Goal: Find specific page/section: Find specific page/section

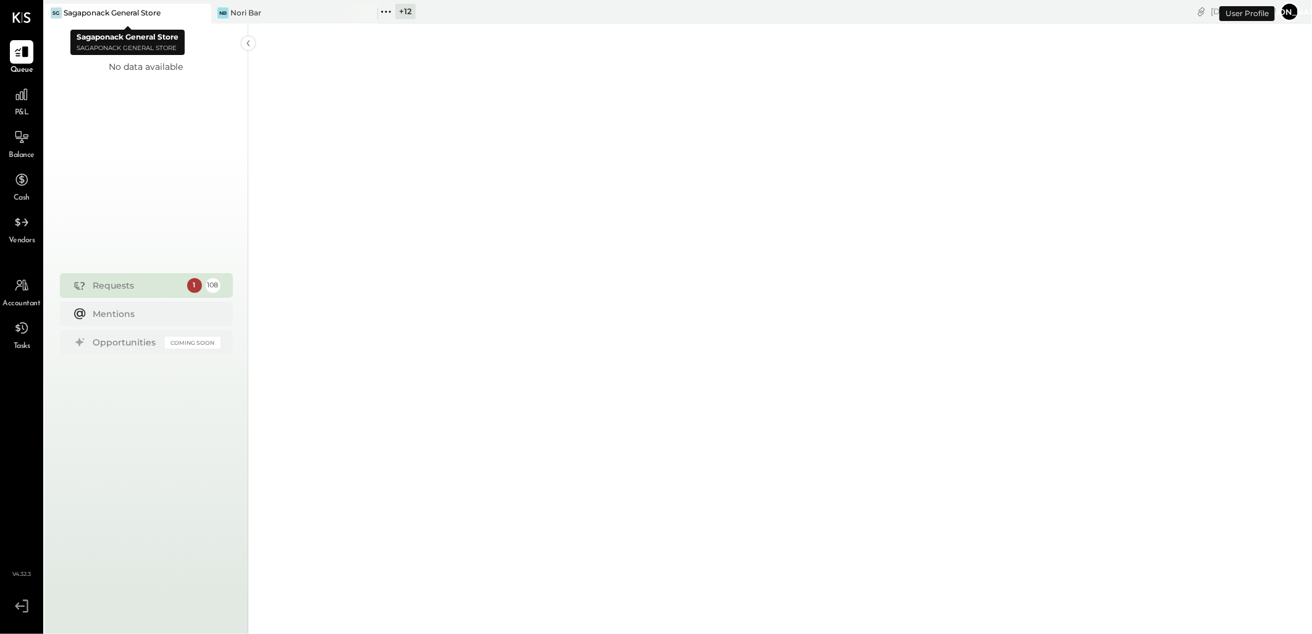
click at [155, 15] on div "Sagaponack General Store" at bounding box center [112, 12] width 97 height 11
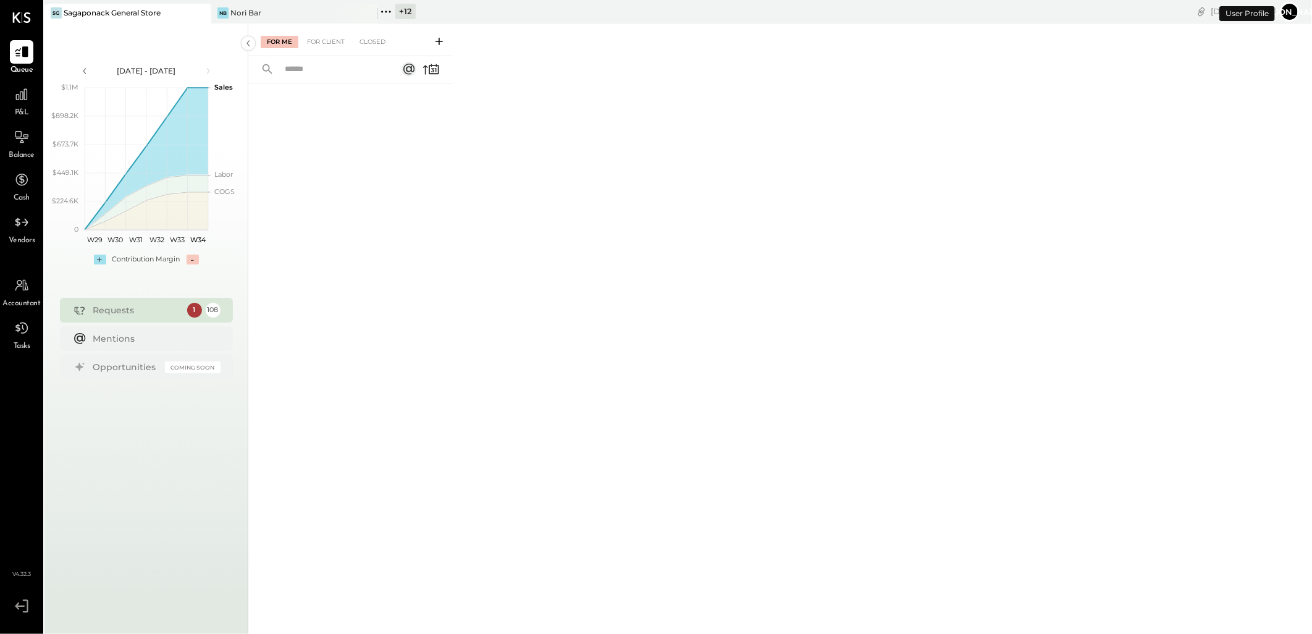
click at [409, 14] on div "+ 12" at bounding box center [405, 11] width 20 height 15
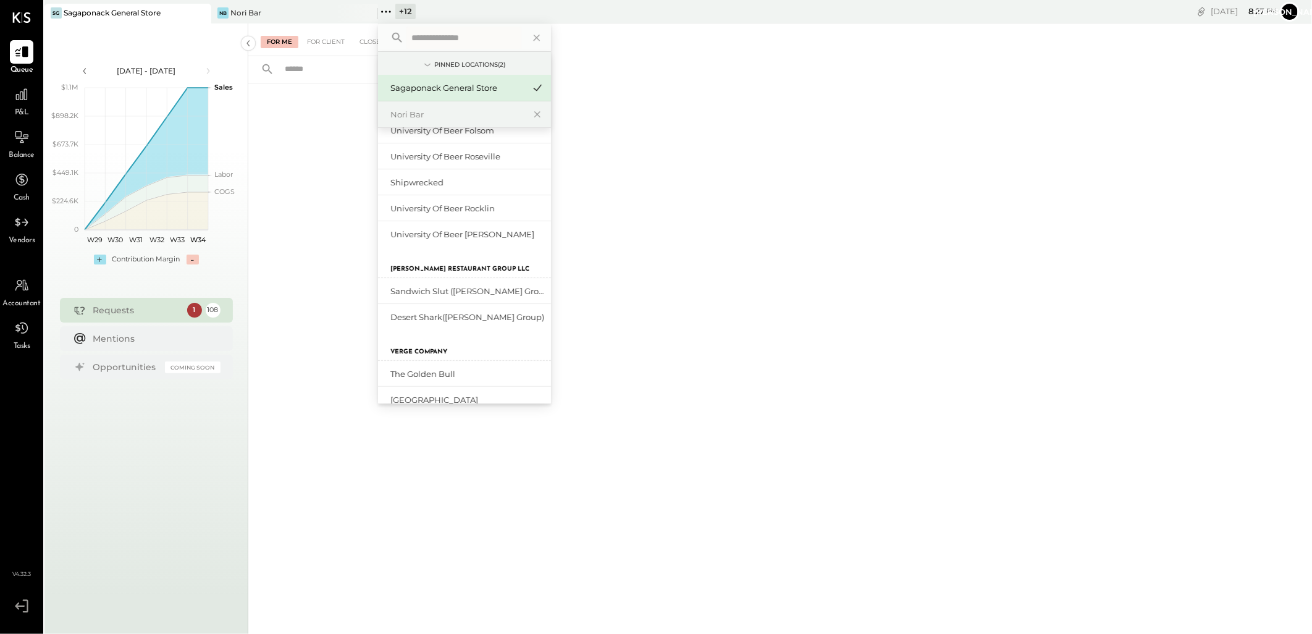
scroll to position [206, 0]
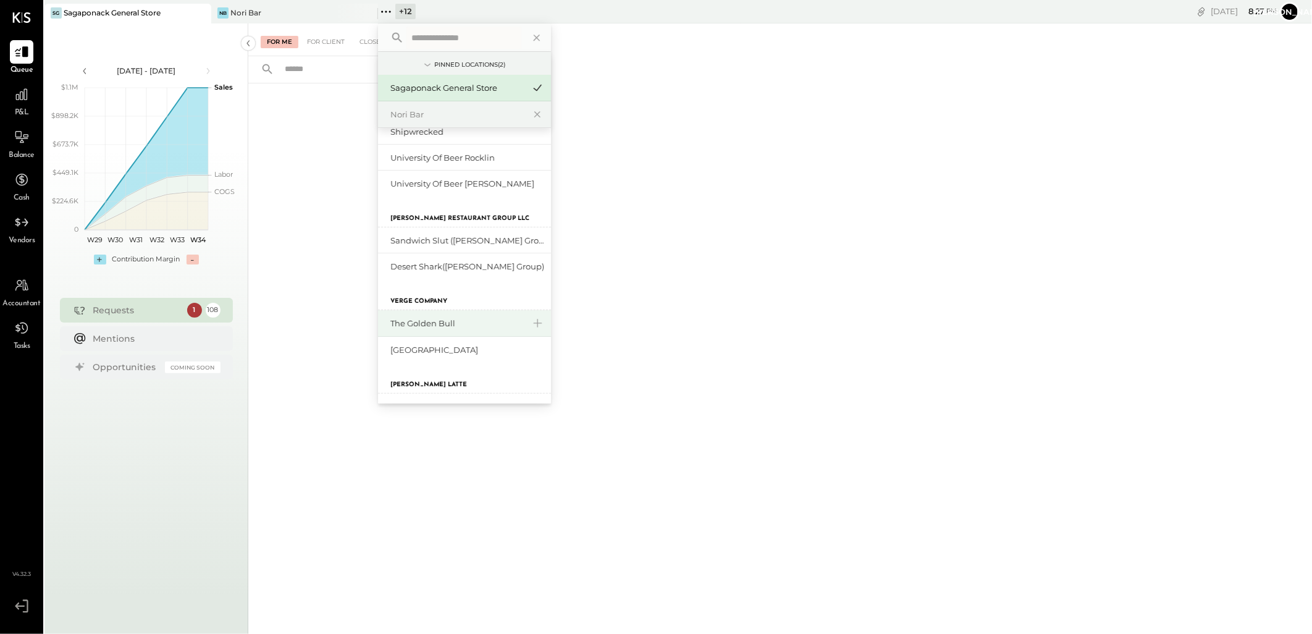
click at [455, 321] on div "The Golden Bull" at bounding box center [456, 323] width 133 height 12
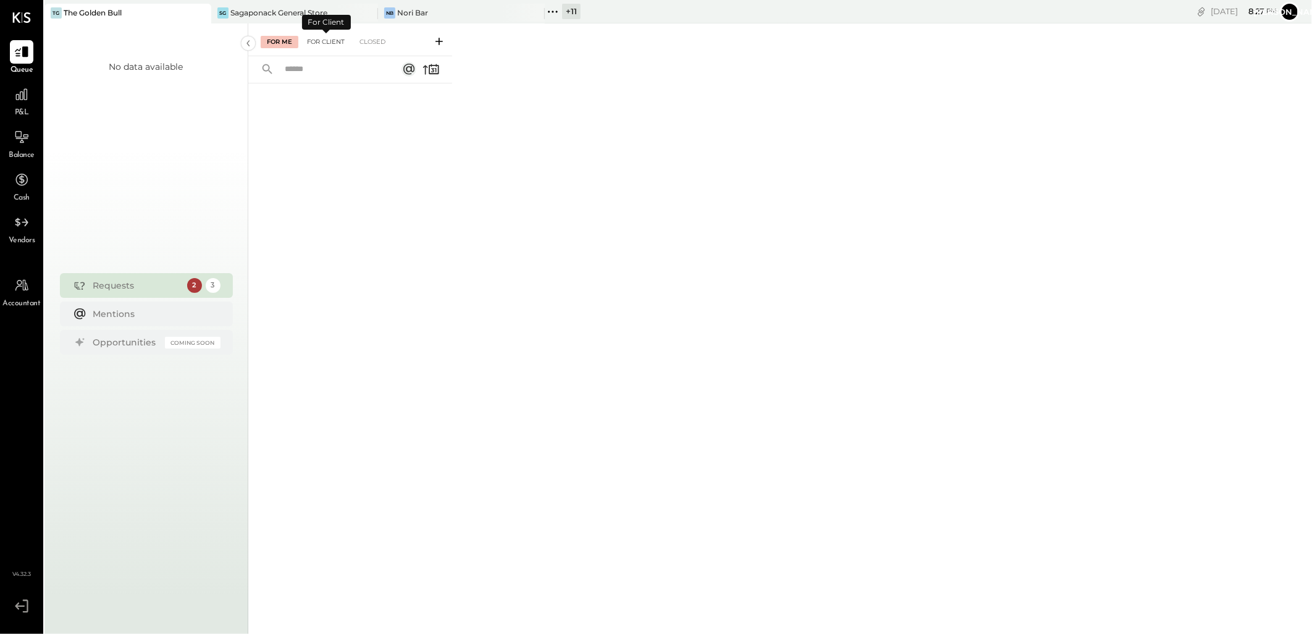
click at [330, 40] on div "For Client" at bounding box center [326, 42] width 50 height 12
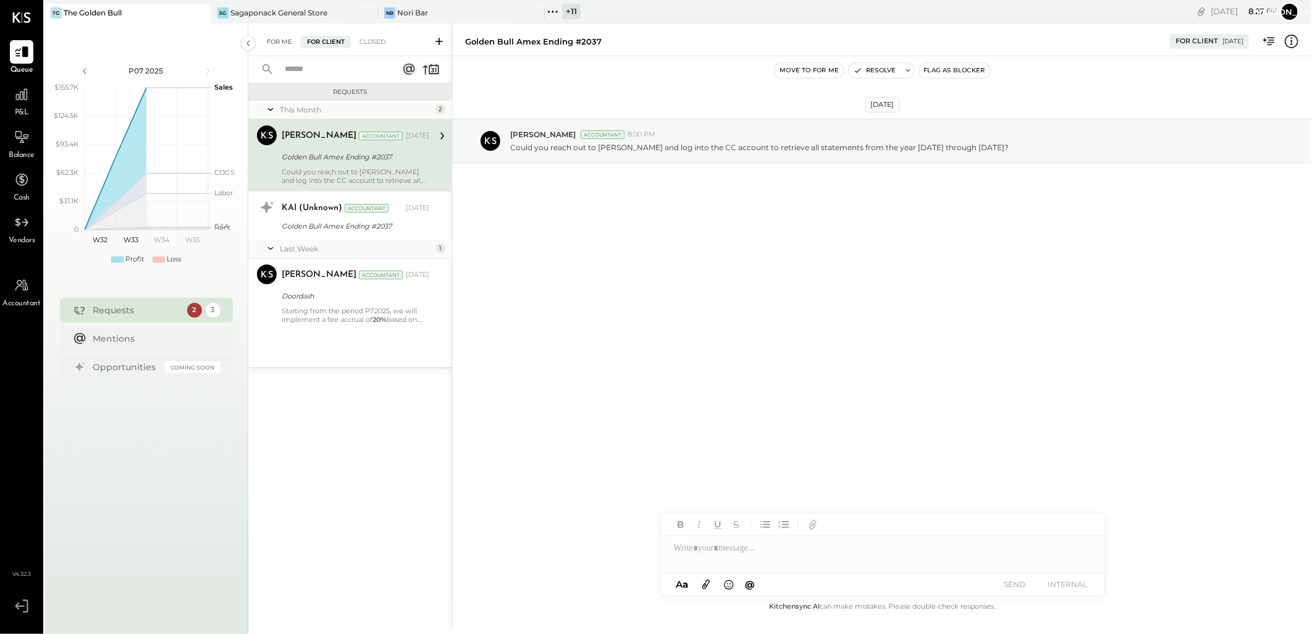
click at [278, 37] on div "For Me" at bounding box center [280, 42] width 38 height 12
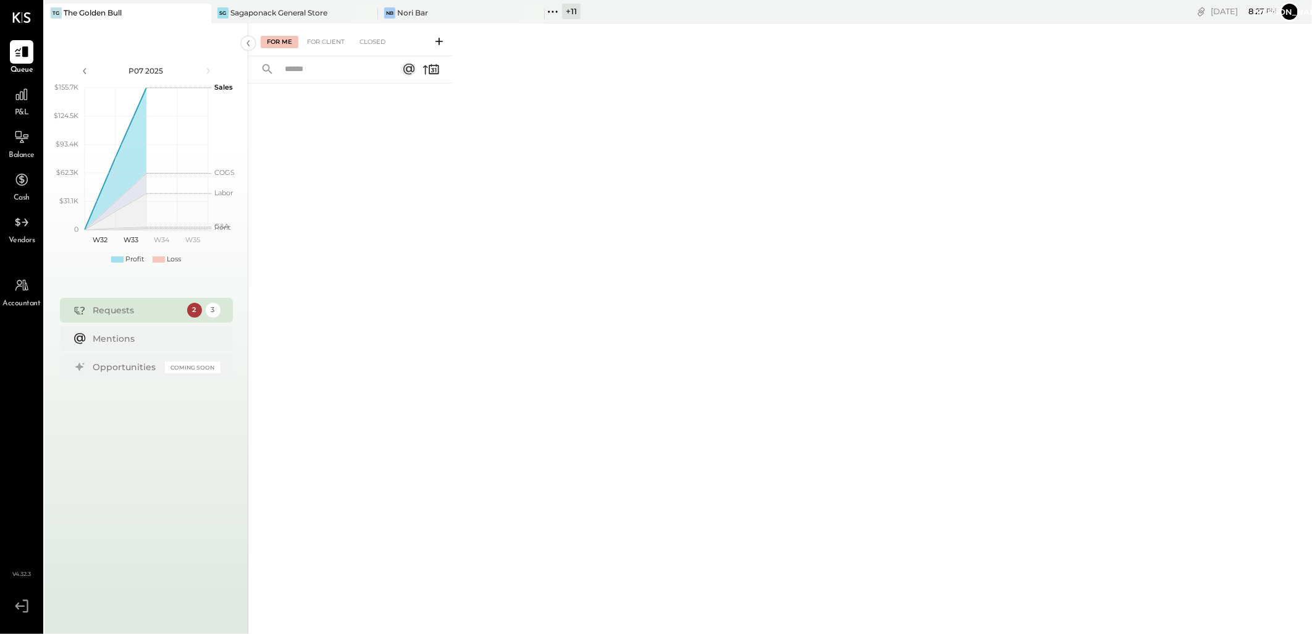
click at [573, 15] on div "+ 11" at bounding box center [571, 11] width 19 height 15
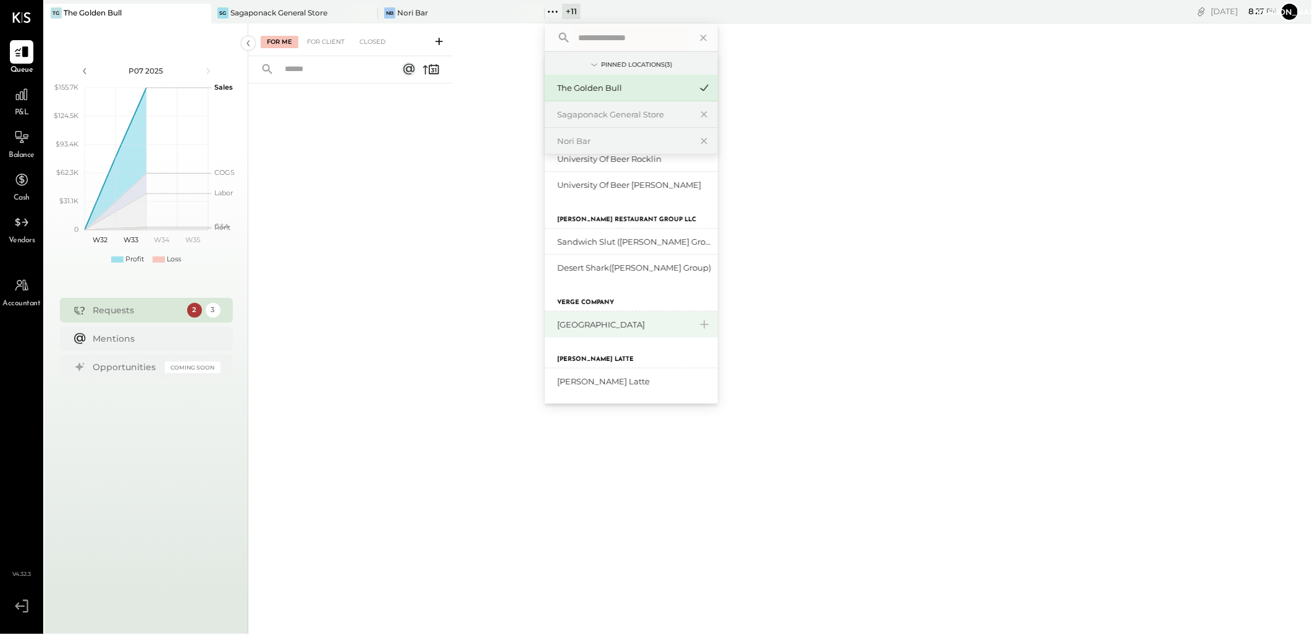
scroll to position [274, 0]
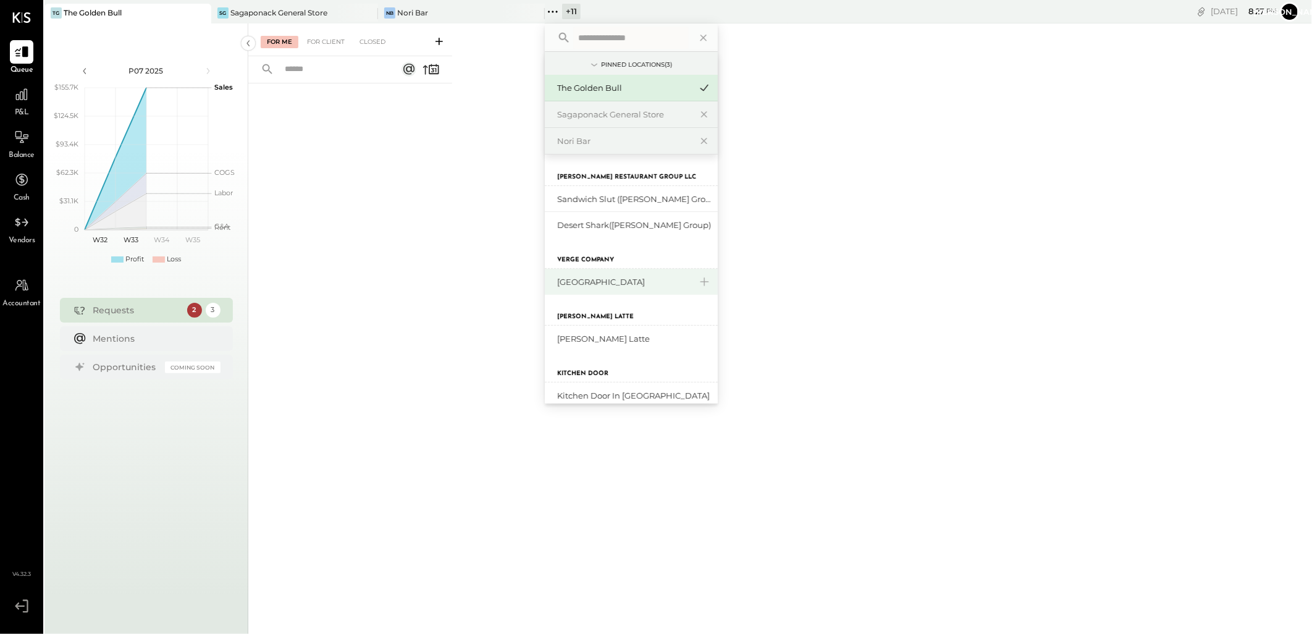
click at [592, 278] on div "[GEOGRAPHIC_DATA]" at bounding box center [623, 282] width 133 height 12
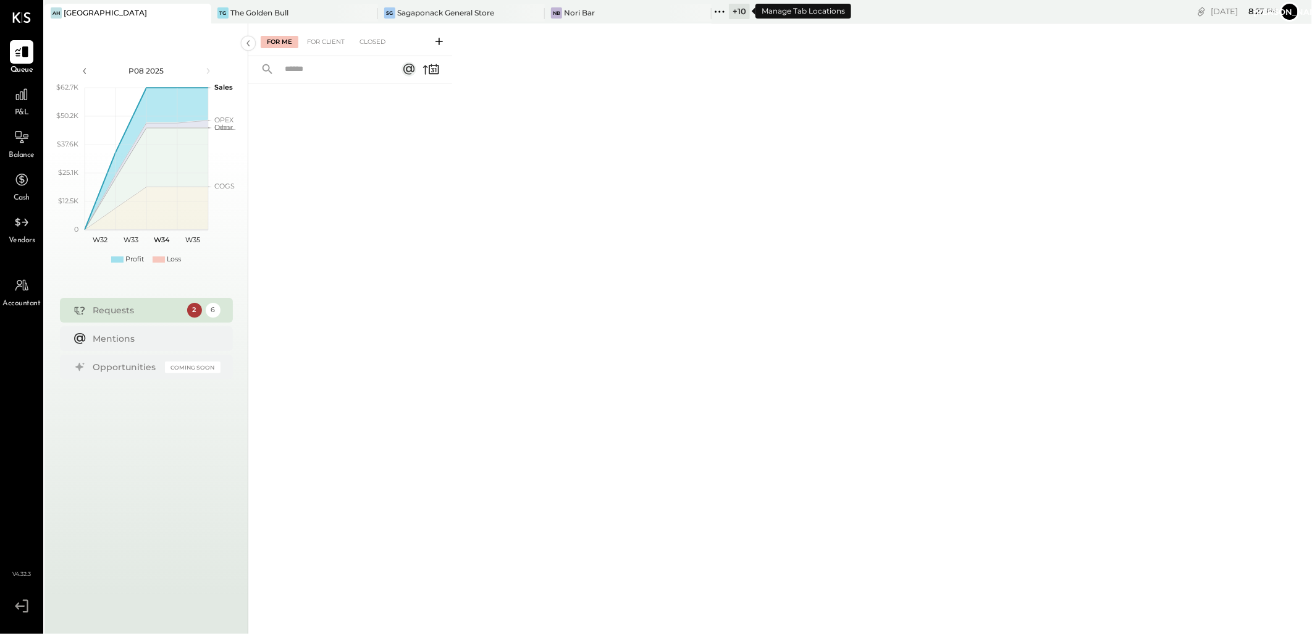
click at [737, 10] on div "+ 10" at bounding box center [739, 11] width 21 height 15
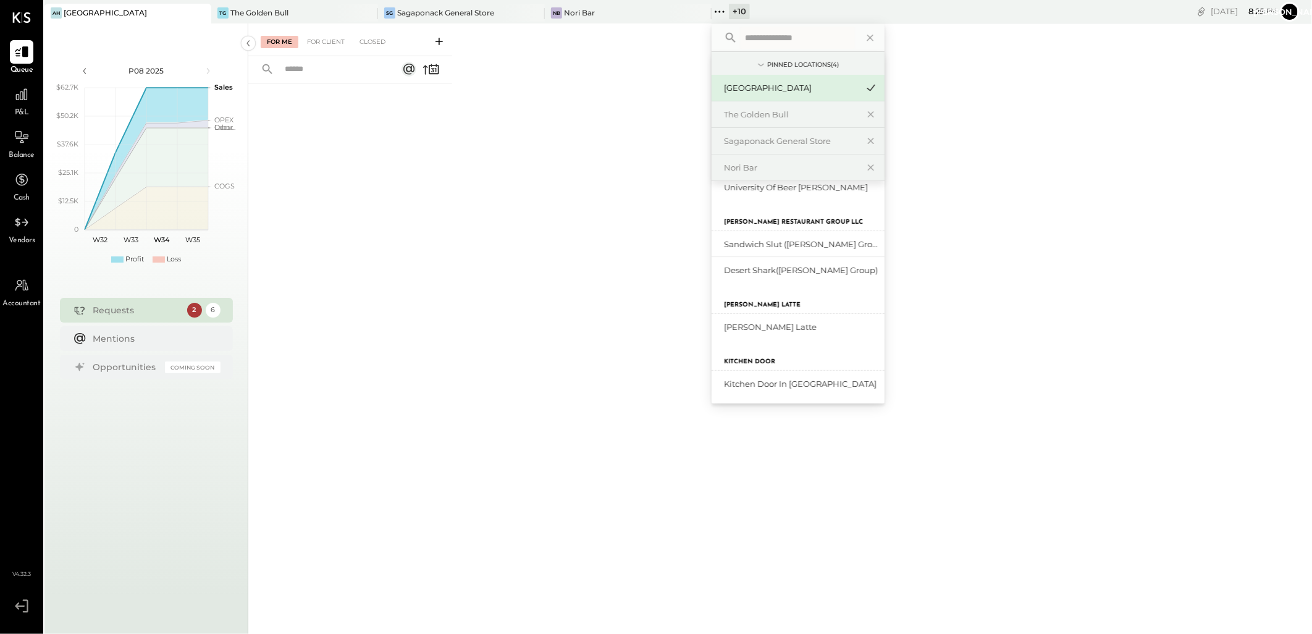
scroll to position [257, 0]
click at [752, 324] on div "[PERSON_NAME] Latte" at bounding box center [790, 325] width 133 height 12
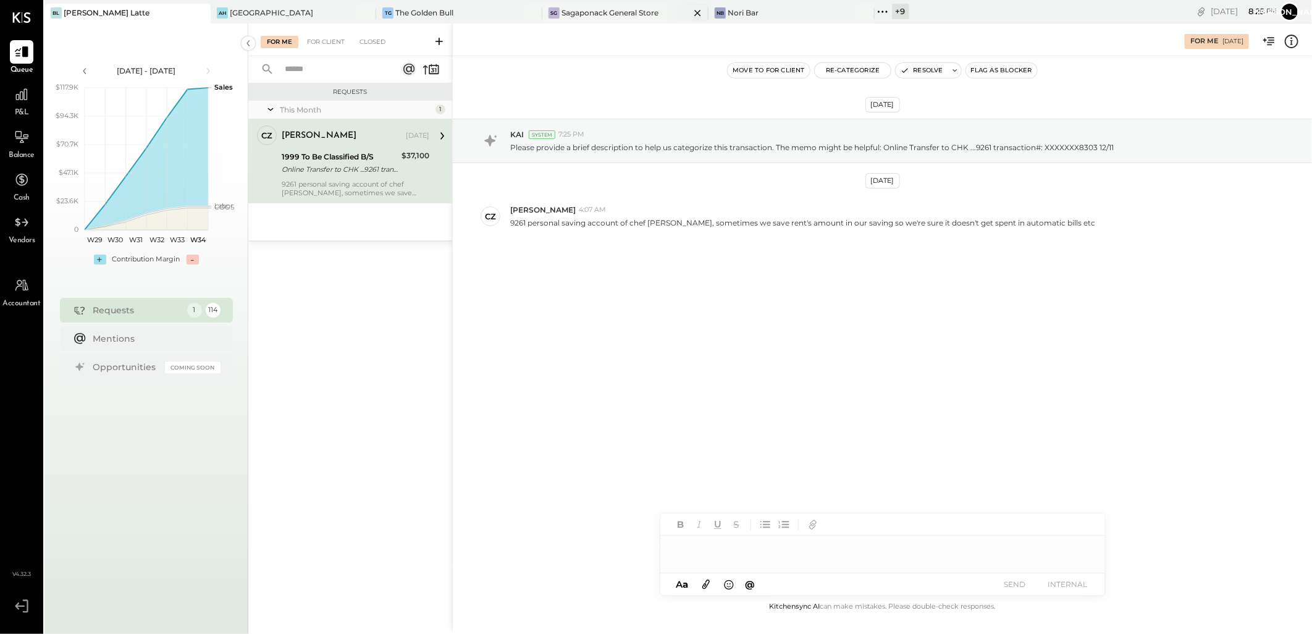
click at [607, 15] on div "Sagaponack General Store" at bounding box center [609, 12] width 97 height 11
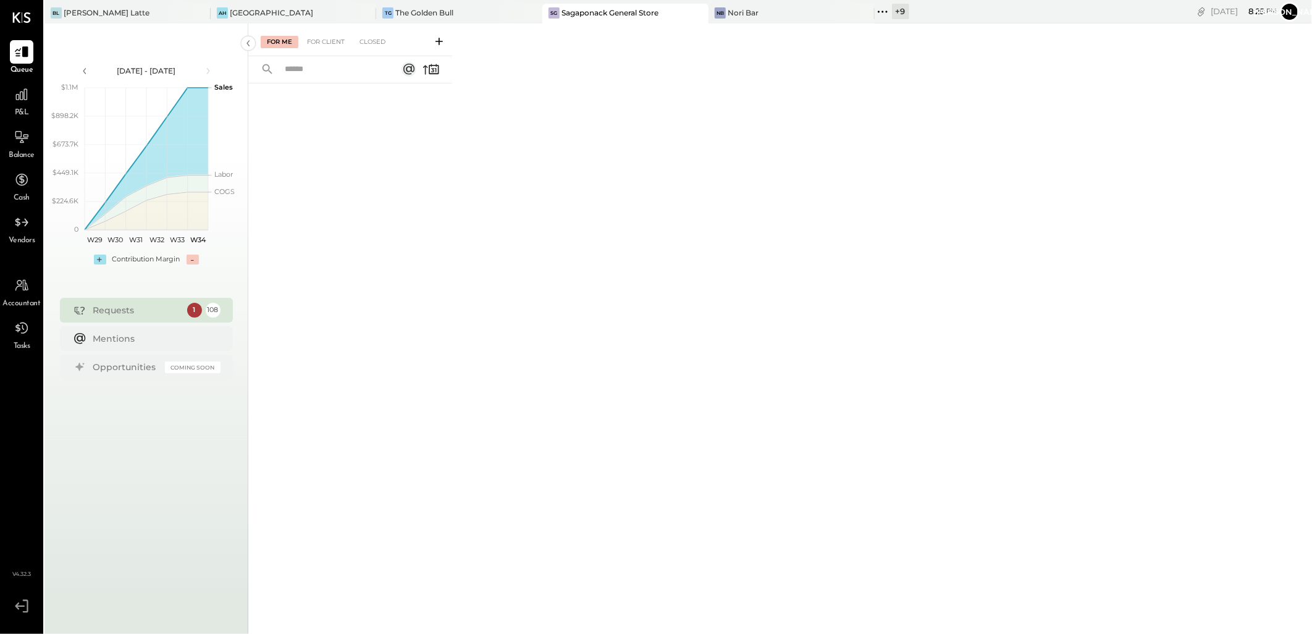
click at [1298, 28] on div "For Me For Client Closed" at bounding box center [780, 326] width 1064 height 607
